Goal: Task Accomplishment & Management: Complete application form

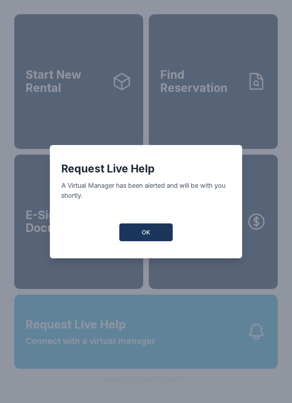
click at [158, 225] on div "Request Live Help A Virtual Manager has been alerted and will be with you short…" at bounding box center [146, 201] width 192 height 113
click at [153, 241] on button "OK" at bounding box center [145, 232] width 53 height 18
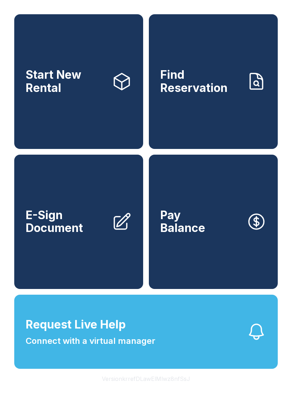
click at [78, 235] on span "E-Sign Document" at bounding box center [66, 222] width 81 height 26
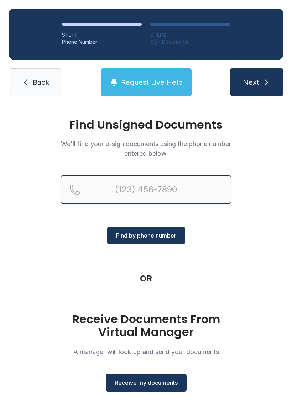
click at [96, 194] on input "Reservation phone number" at bounding box center [146, 189] width 171 height 29
type input "[PHONE_NUMBER]"
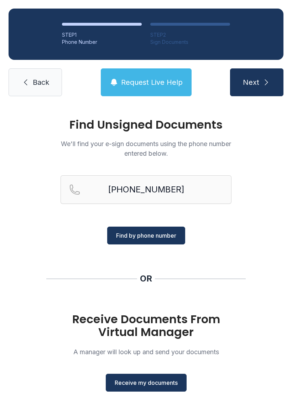
click at [224, 252] on div "Find Unsigned Documents We'll find your e-sign documents using the phone number…" at bounding box center [146, 262] width 292 height 315
click at [260, 84] on button "Next" at bounding box center [256, 82] width 53 height 28
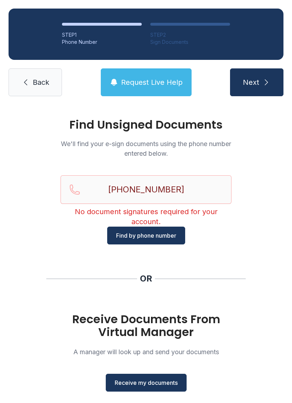
click at [159, 389] on button "Receive my documents" at bounding box center [146, 383] width 81 height 18
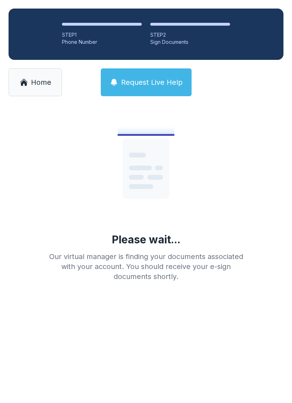
click at [161, 93] on button "Request Live Help" at bounding box center [146, 82] width 91 height 28
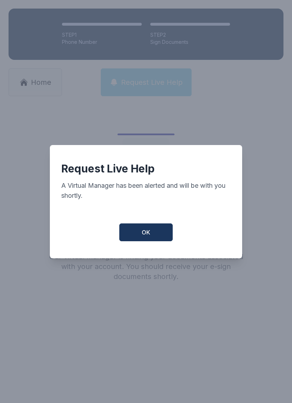
click at [160, 99] on div "Request Live Help A Virtual Manager has been alerted and will be with you short…" at bounding box center [146, 201] width 292 height 403
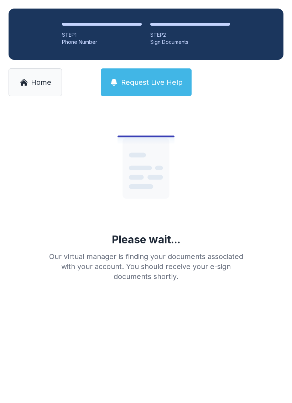
click at [154, 82] on span "Request Live Help" at bounding box center [152, 82] width 62 height 10
click at [134, 85] on span "Request Live Help" at bounding box center [152, 82] width 62 height 10
click at [129, 83] on span "Request Live Help" at bounding box center [152, 82] width 62 height 10
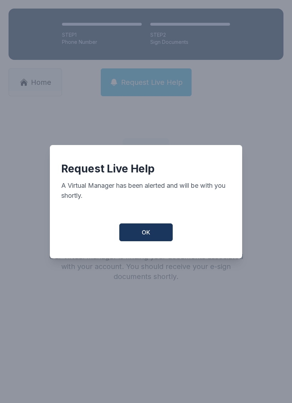
click at [145, 241] on button "OK" at bounding box center [145, 232] width 53 height 18
click at [155, 237] on button "OK" at bounding box center [145, 232] width 53 height 18
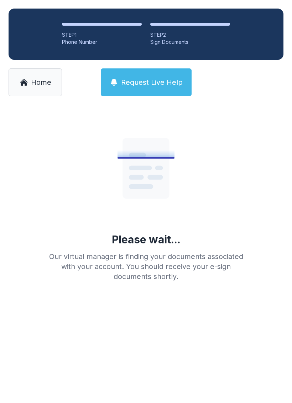
click at [168, 250] on div "Please wait... Our virtual manager is finding your documents associated with yo…" at bounding box center [145, 195] width 205 height 171
click at [158, 224] on icon at bounding box center [146, 167] width 114 height 114
click at [153, 81] on span "Request Live Help" at bounding box center [152, 82] width 62 height 10
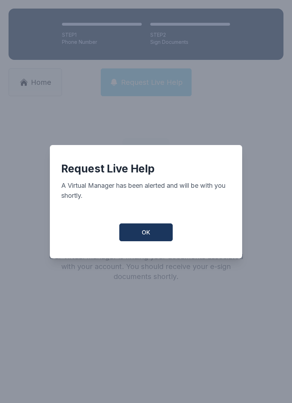
click at [153, 98] on div "Request Live Help A Virtual Manager has been alerted and will be with you short…" at bounding box center [146, 201] width 292 height 403
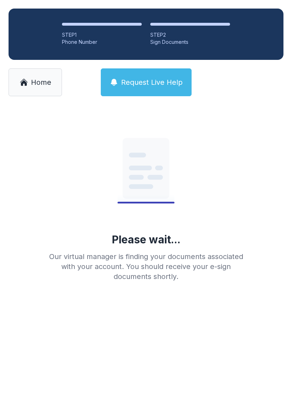
click at [158, 78] on span "Request Live Help" at bounding box center [152, 82] width 62 height 10
